Goal: Information Seeking & Learning: Learn about a topic

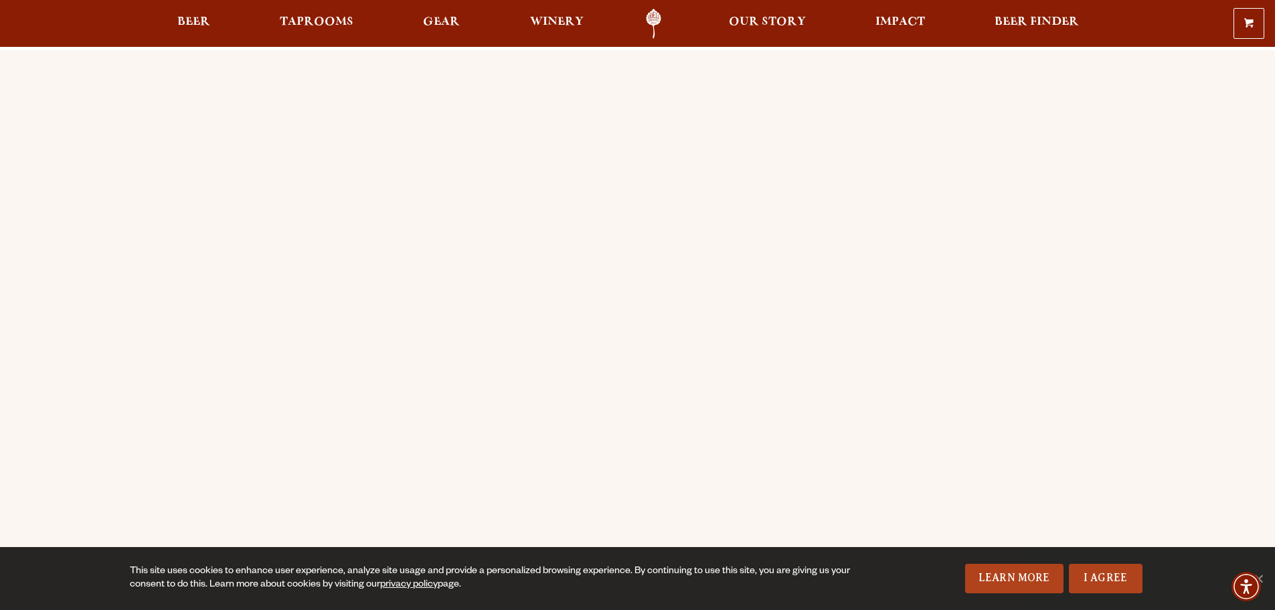
click at [112, 408] on div "Order Online Order Odell beer or OBC Wine online for delivery or pick-up from a…" at bounding box center [637, 530] width 1275 height 960
click at [158, 350] on div "Order Online Order Odell beer or OBC Wine online for delivery or pick-up from a…" at bounding box center [638, 530] width 964 height 960
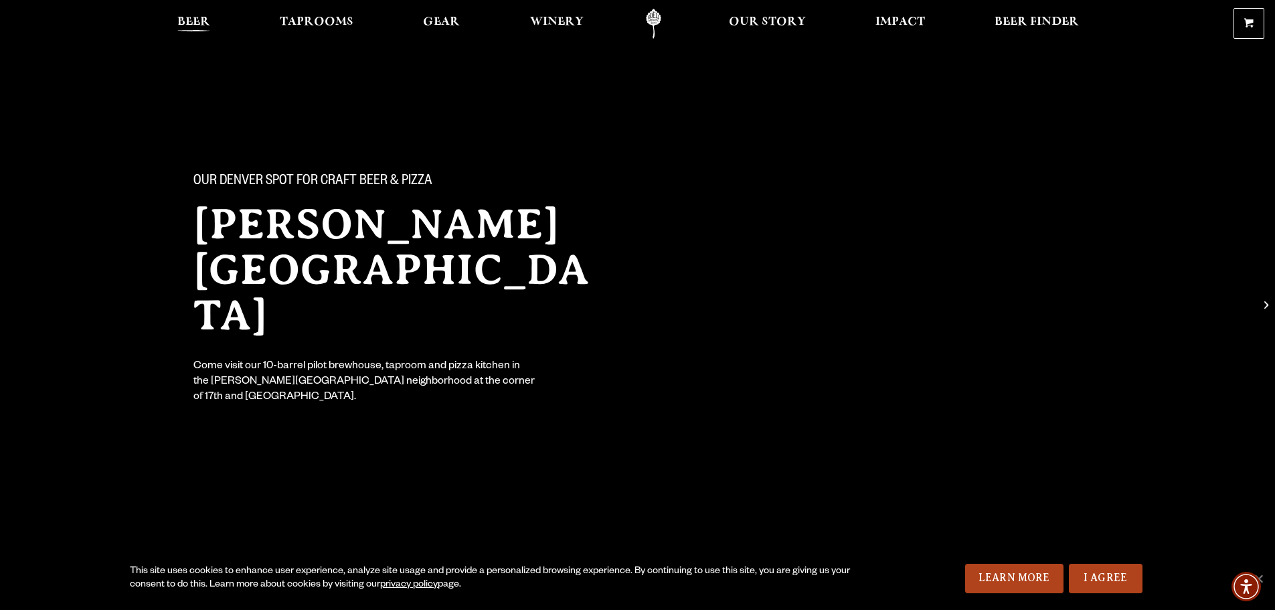
click at [187, 19] on span "Beer" at bounding box center [193, 22] width 33 height 11
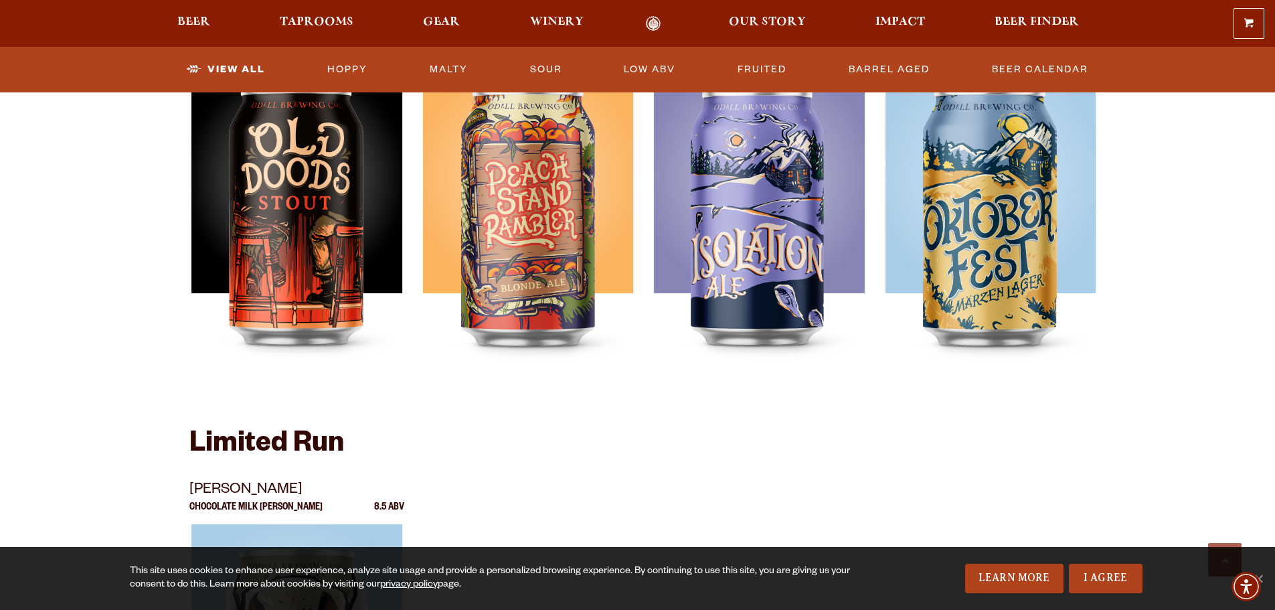
scroll to position [1874, 0]
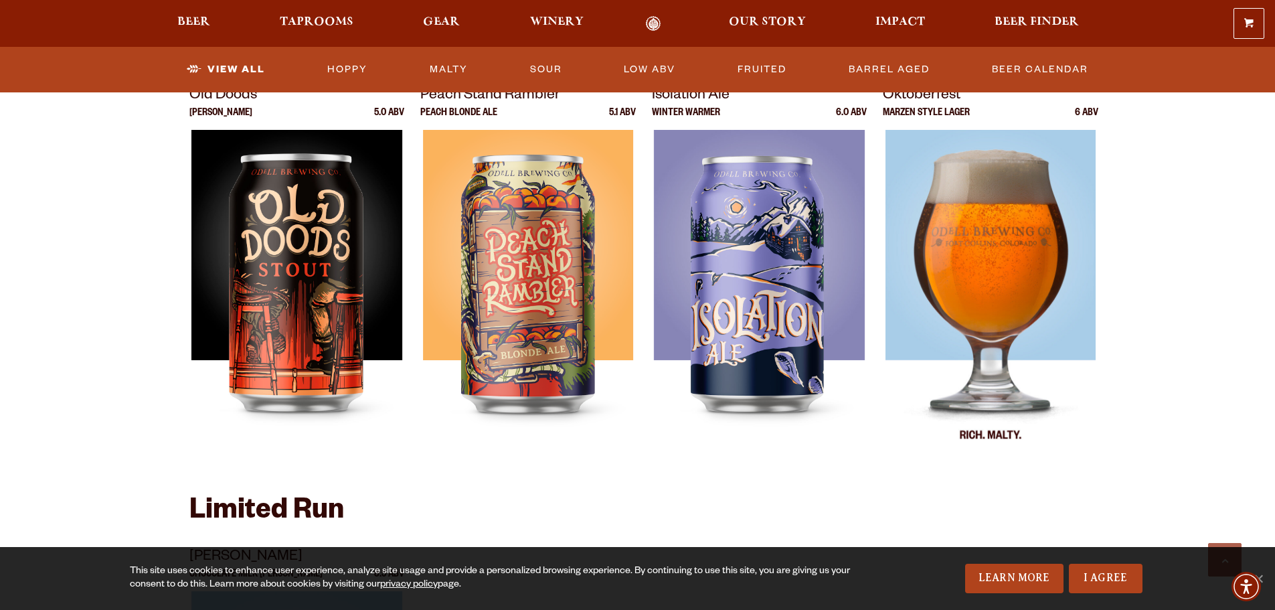
click at [986, 262] on img at bounding box center [990, 297] width 211 height 335
